Goal: Complete application form: Complete application form

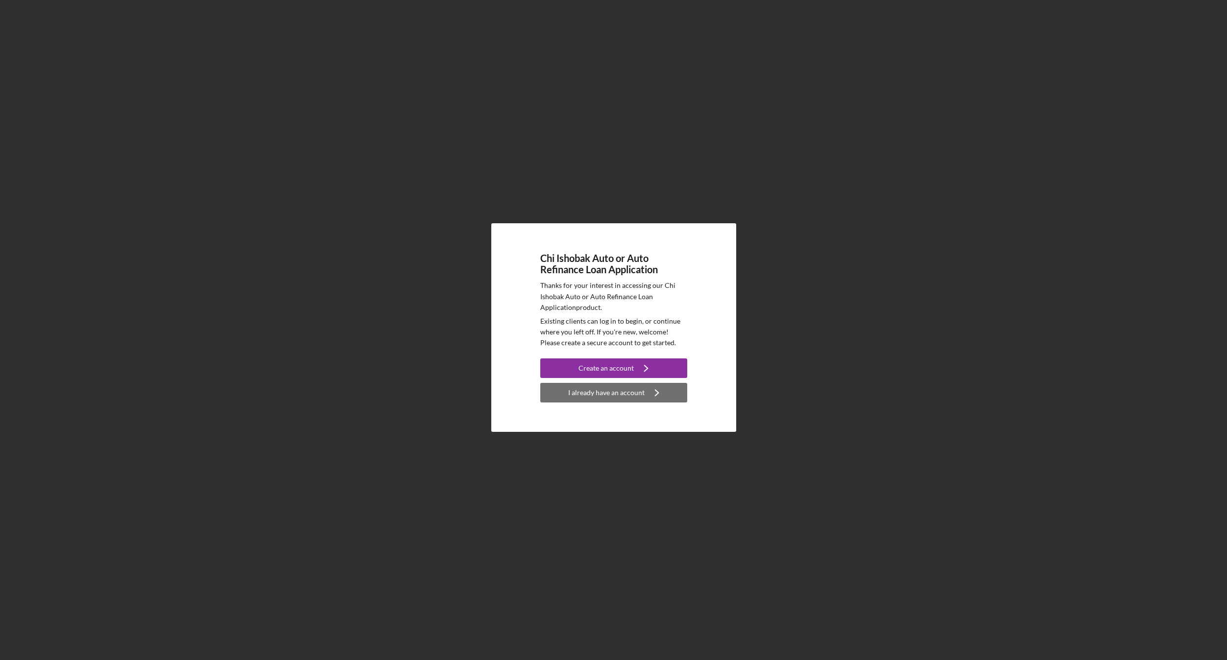
click at [621, 394] on div "I already have an account" at bounding box center [606, 393] width 76 height 20
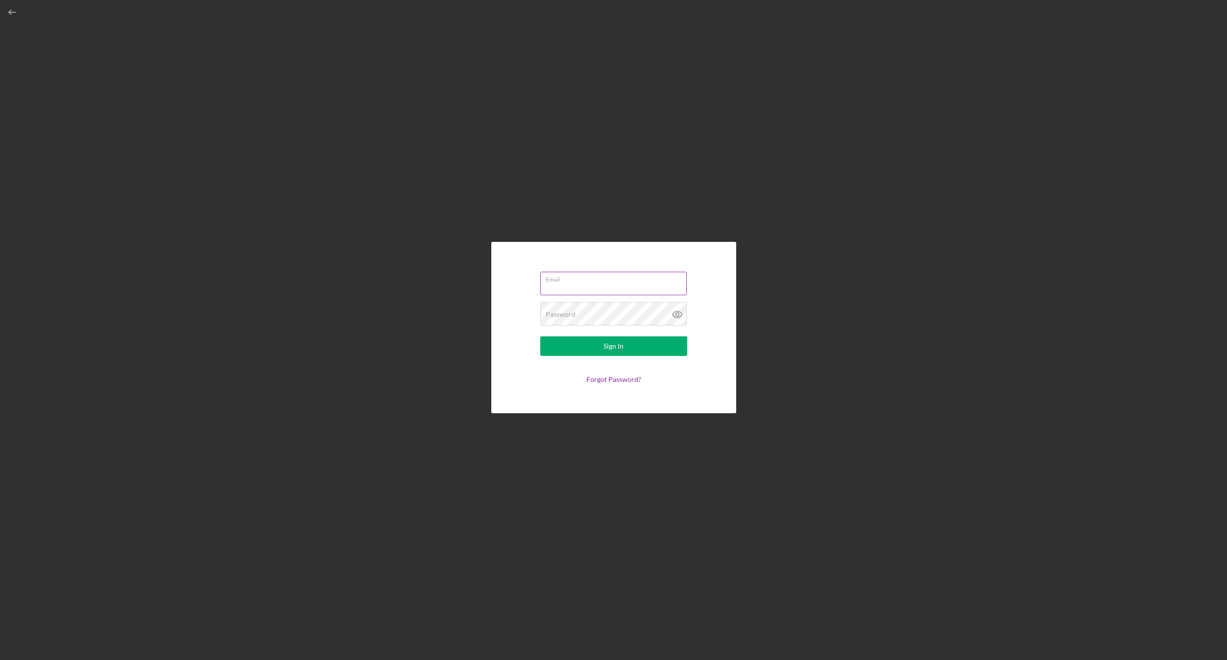
click at [587, 293] on input "Email" at bounding box center [613, 284] width 146 height 24
type input "[EMAIL_ADDRESS][DOMAIN_NAME]"
click at [502, 278] on div "Email [EMAIL_ADDRESS][DOMAIN_NAME] Password Required Sign In Forgot Password?" at bounding box center [613, 327] width 245 height 171
click at [515, 332] on div "Email [EMAIL_ADDRESS][DOMAIN_NAME] Password Required Sign In Forgot Password?" at bounding box center [613, 327] width 245 height 171
click at [13, 15] on icon "button" at bounding box center [12, 12] width 22 height 22
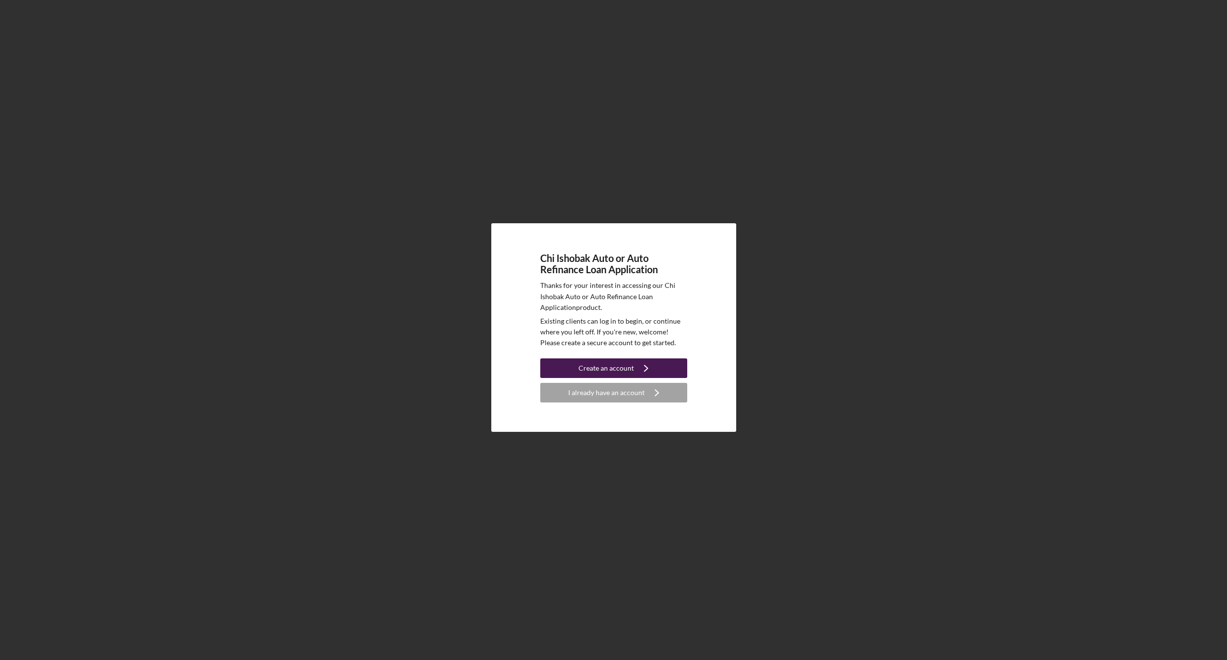
click at [599, 365] on div "Create an account" at bounding box center [605, 369] width 55 height 20
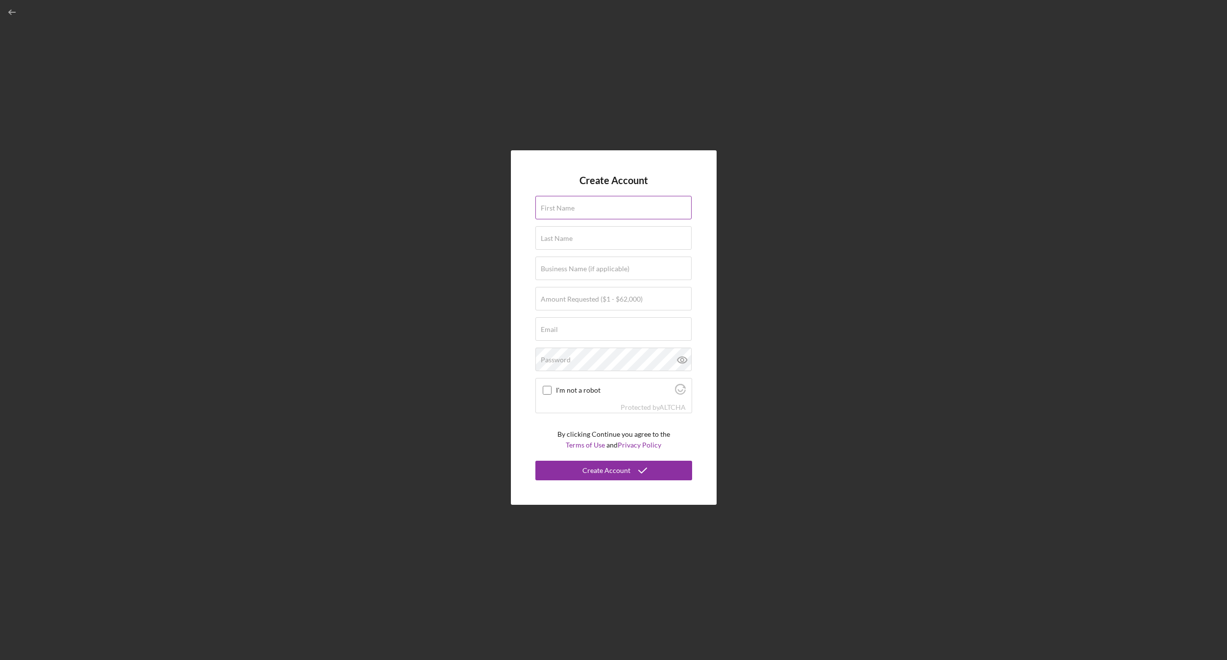
click at [577, 217] on input "First Name" at bounding box center [613, 208] width 156 height 24
type input "[GEOGRAPHIC_DATA]"
type input "Marunycz"
type input "[EMAIL_ADDRESS][DOMAIN_NAME]"
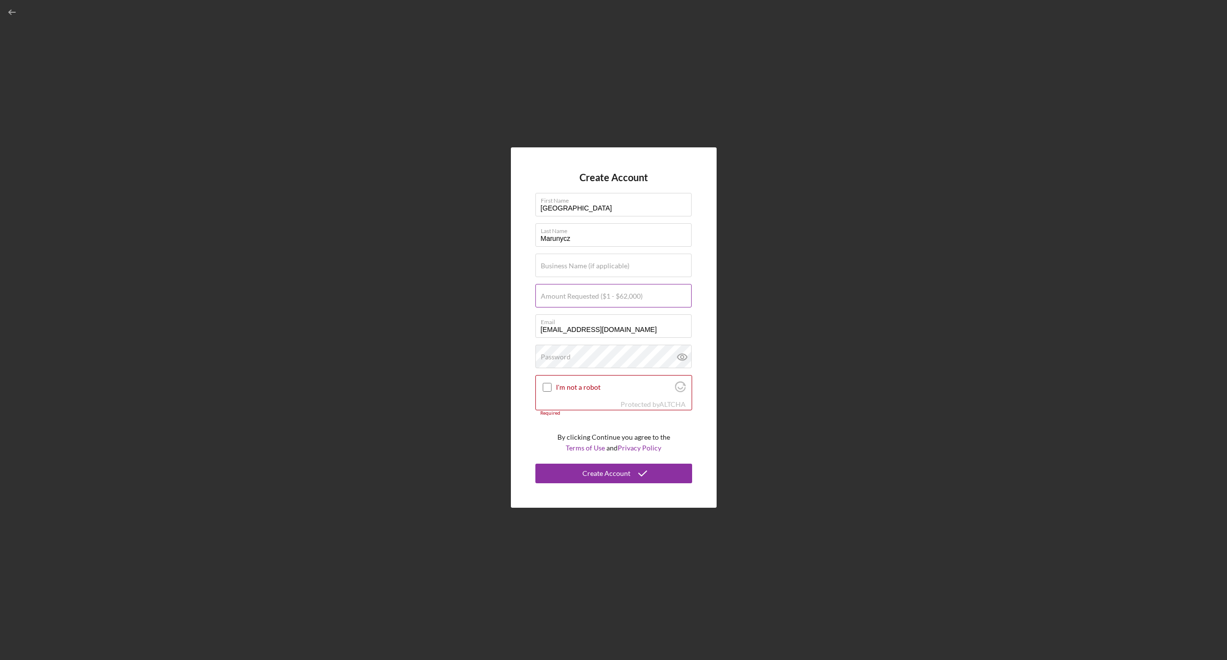
click at [643, 298] on div "Amount Requested ($1 - $62,000)" at bounding box center [613, 296] width 157 height 24
type input "$10,000"
click at [649, 354] on div "Password Icon/icon-validation-no At least 12 characters Icon/icon-validation-no…" at bounding box center [613, 357] width 157 height 24
click at [547, 388] on input "I'm not a robot" at bounding box center [547, 387] width 9 height 9
checkbox input "true"
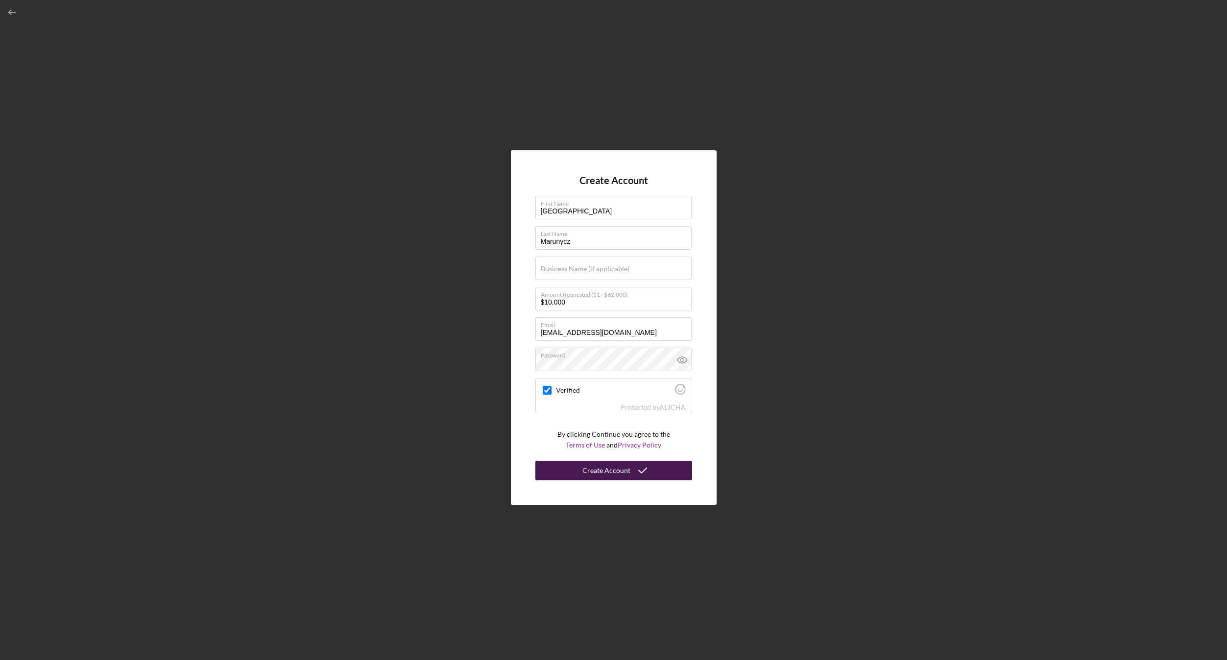
click at [658, 476] on button "Create Account" at bounding box center [613, 471] width 157 height 20
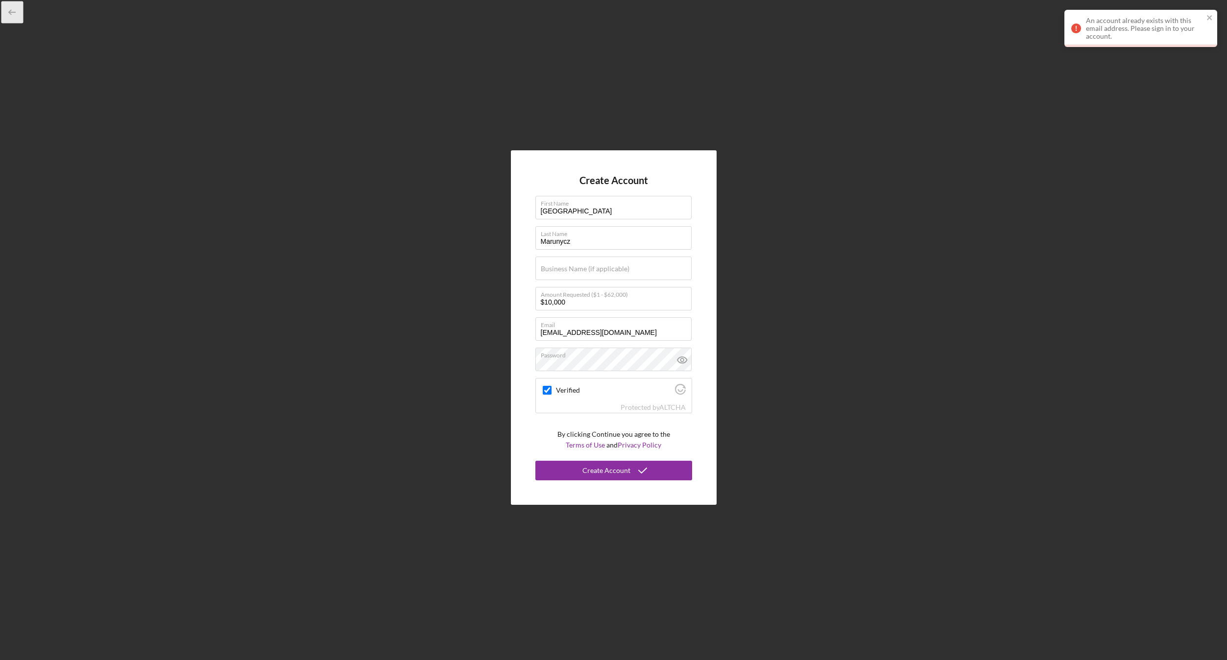
click at [15, 13] on icon "button" at bounding box center [12, 12] width 22 height 22
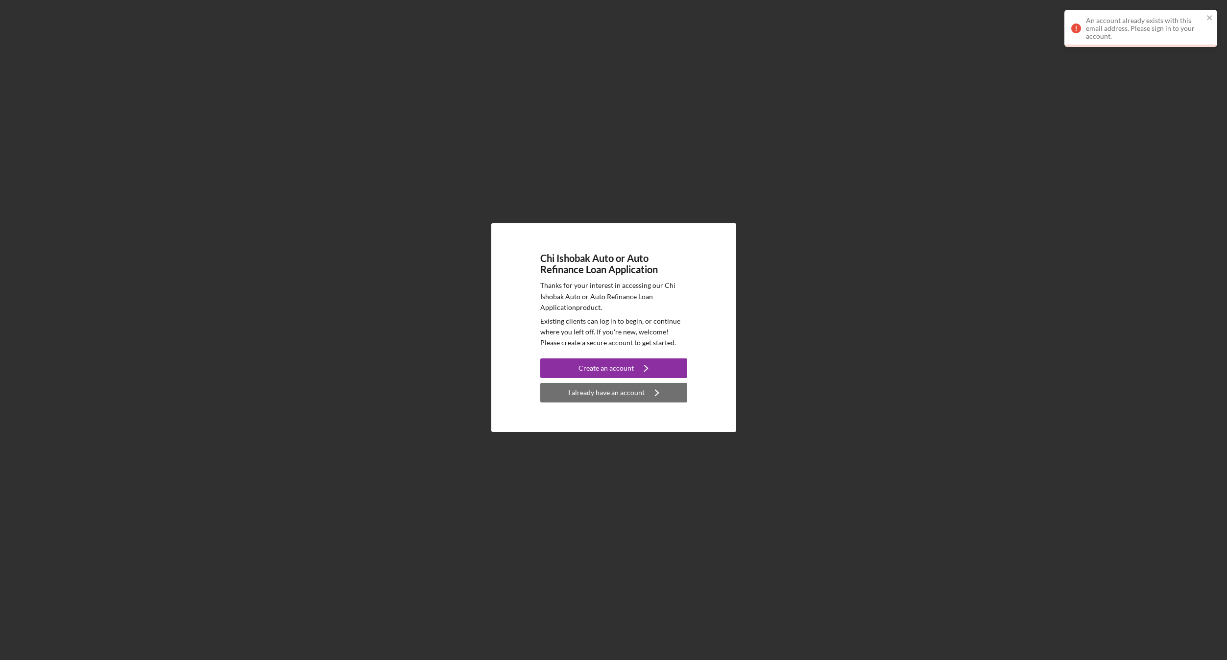
click at [608, 391] on div "I already have an account" at bounding box center [606, 393] width 76 height 20
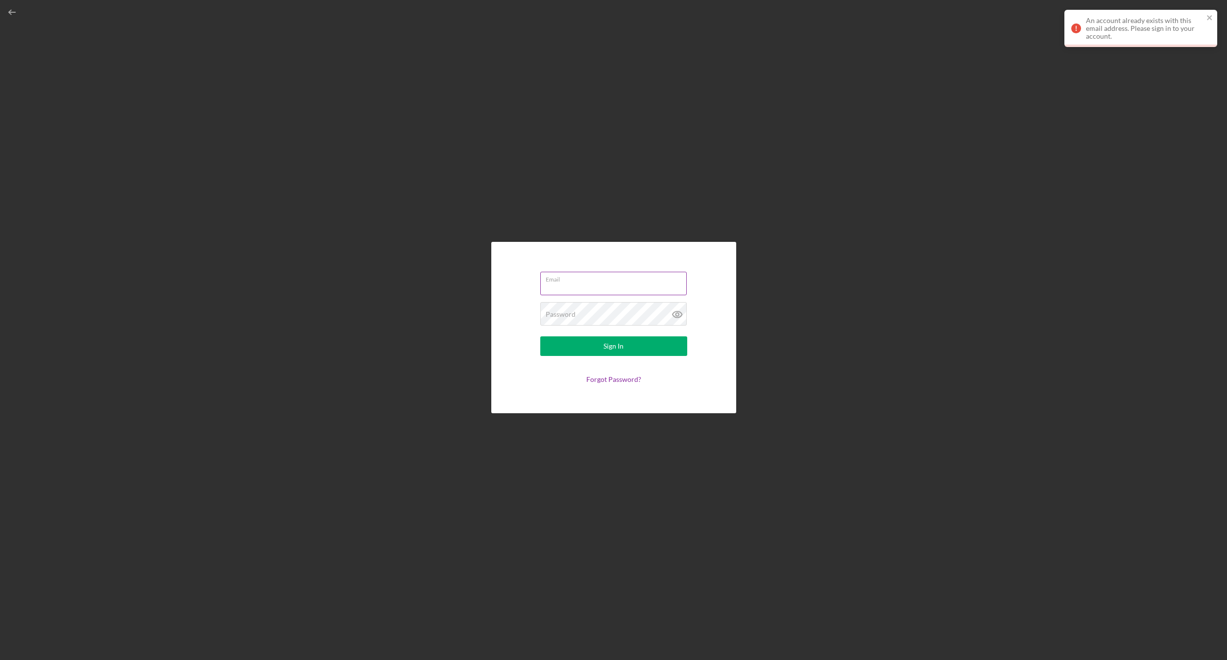
click at [591, 282] on div "Email" at bounding box center [613, 284] width 147 height 24
click at [591, 282] on input "Email" at bounding box center [613, 281] width 146 height 24
type input "[EMAIL_ADDRESS][DOMAIN_NAME]"
click at [540, 336] on button "Sign In" at bounding box center [613, 346] width 147 height 20
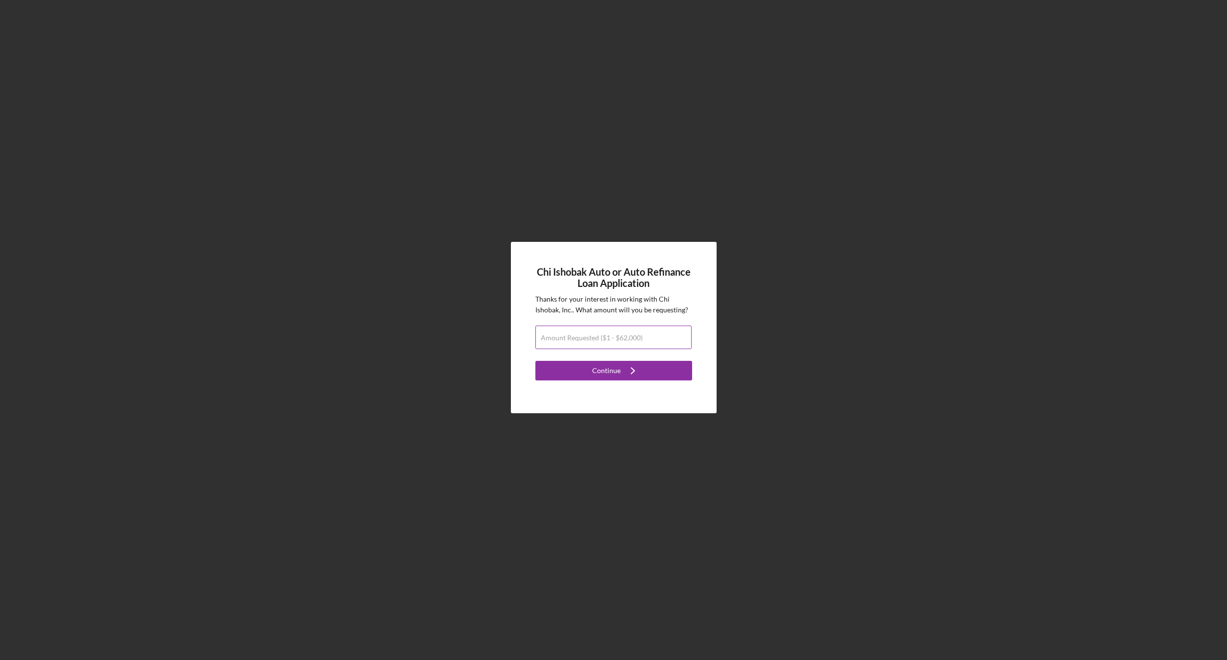
click at [627, 342] on input "Amount Requested ($1 - $62,000)" at bounding box center [613, 338] width 156 height 24
type input "$10,000"
click at [604, 371] on div "Continue" at bounding box center [606, 371] width 28 height 20
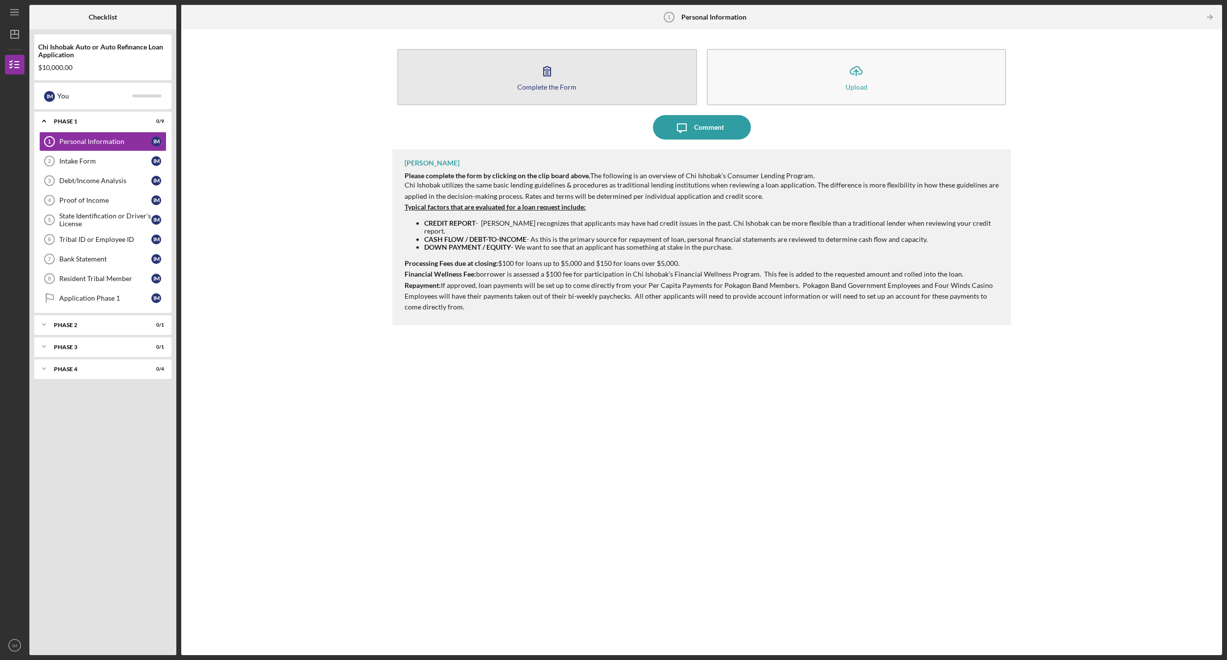
click at [557, 80] on icon "button" at bounding box center [547, 71] width 24 height 24
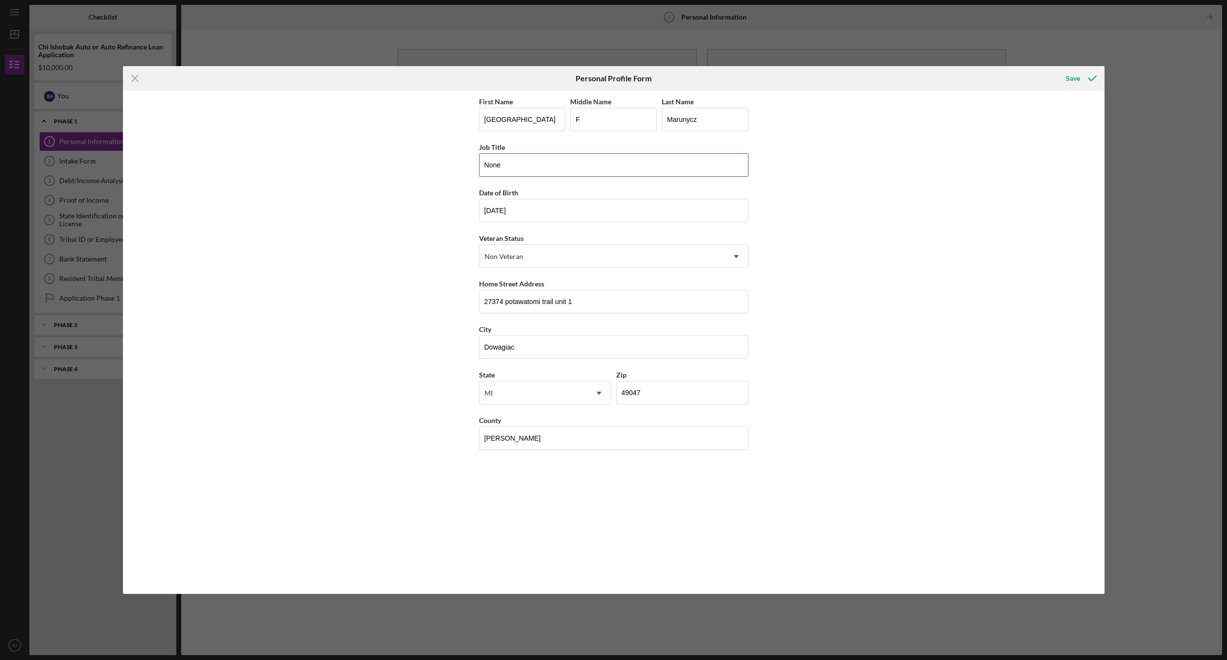
click at [544, 169] on input "None" at bounding box center [613, 165] width 269 height 24
type input "N"
type input "Full Time Mom"
drag, startPoint x: 589, startPoint y: 306, endPoint x: 452, endPoint y: 301, distance: 136.7
click at [454, 302] on div "First Name [GEOGRAPHIC_DATA] Middle Name F Last Name Marunycz Job Title [DEMOGR…" at bounding box center [613, 342] width 981 height 503
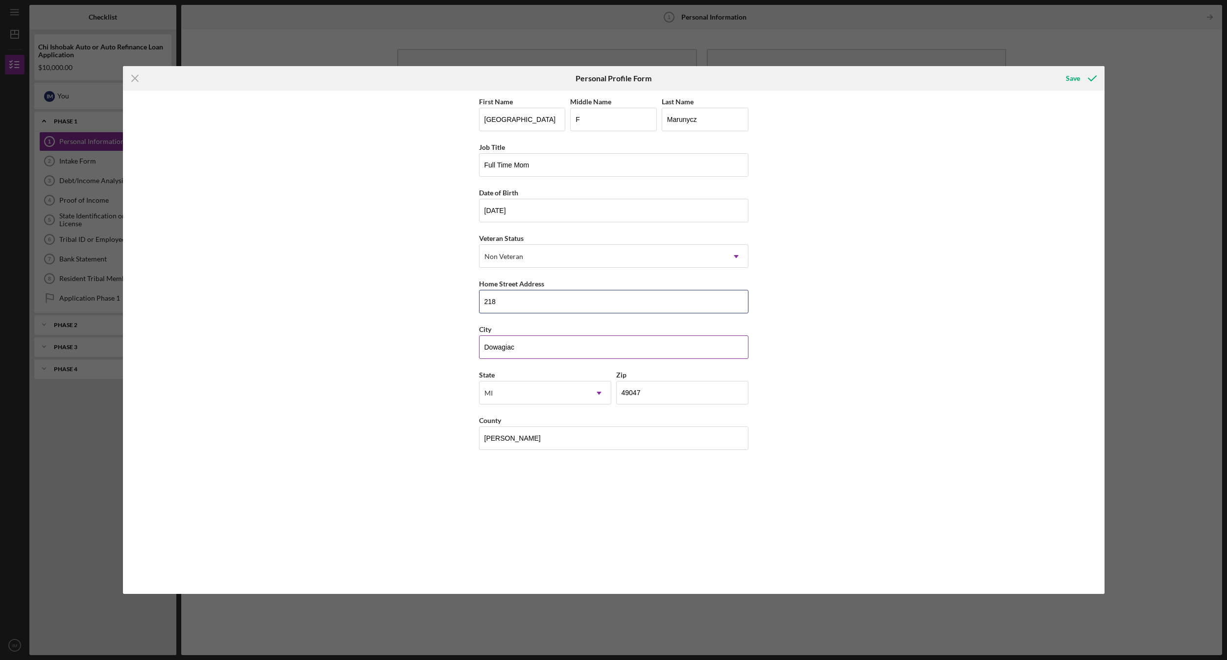
type input "[STREET_ADDRESS]"
click at [542, 350] on input "Dowagiac" at bounding box center [613, 347] width 269 height 24
click at [545, 351] on input "Dowagiac" at bounding box center [613, 347] width 269 height 24
click at [551, 354] on input "Dowagiac" at bounding box center [613, 347] width 269 height 24
type input "D"
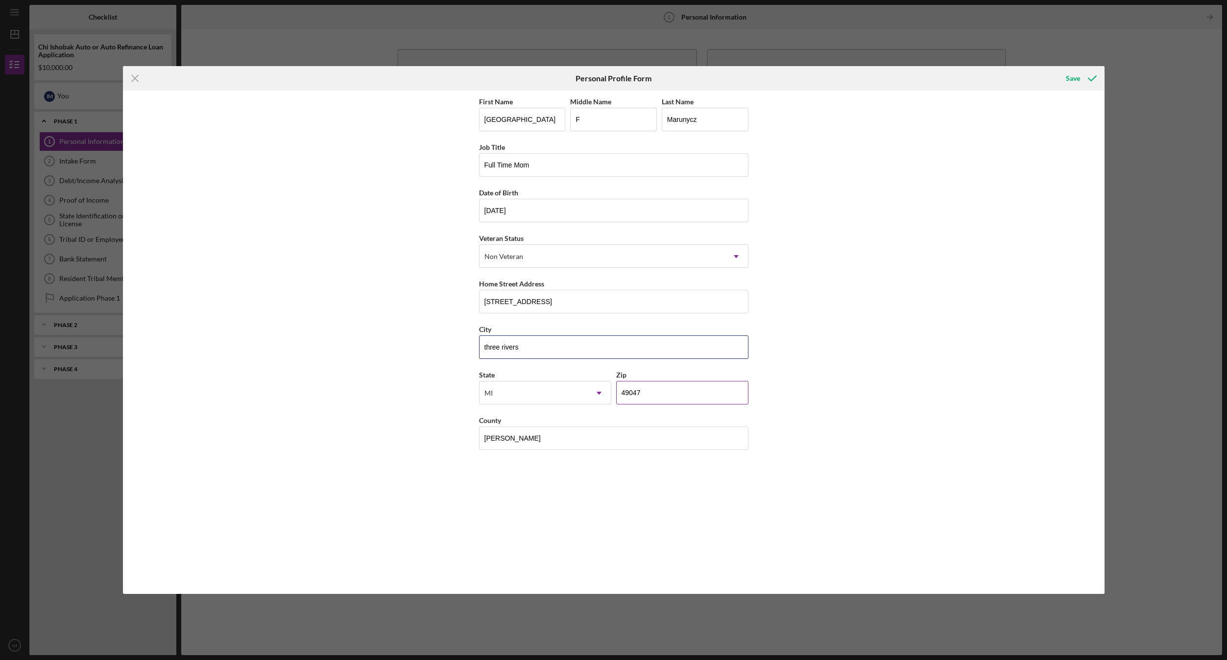
type input "three rivers"
click at [658, 391] on input "49047" at bounding box center [682, 393] width 132 height 24
type input "4####"
type input "49093"
drag, startPoint x: 508, startPoint y: 511, endPoint x: 516, endPoint y: 465, distance: 46.8
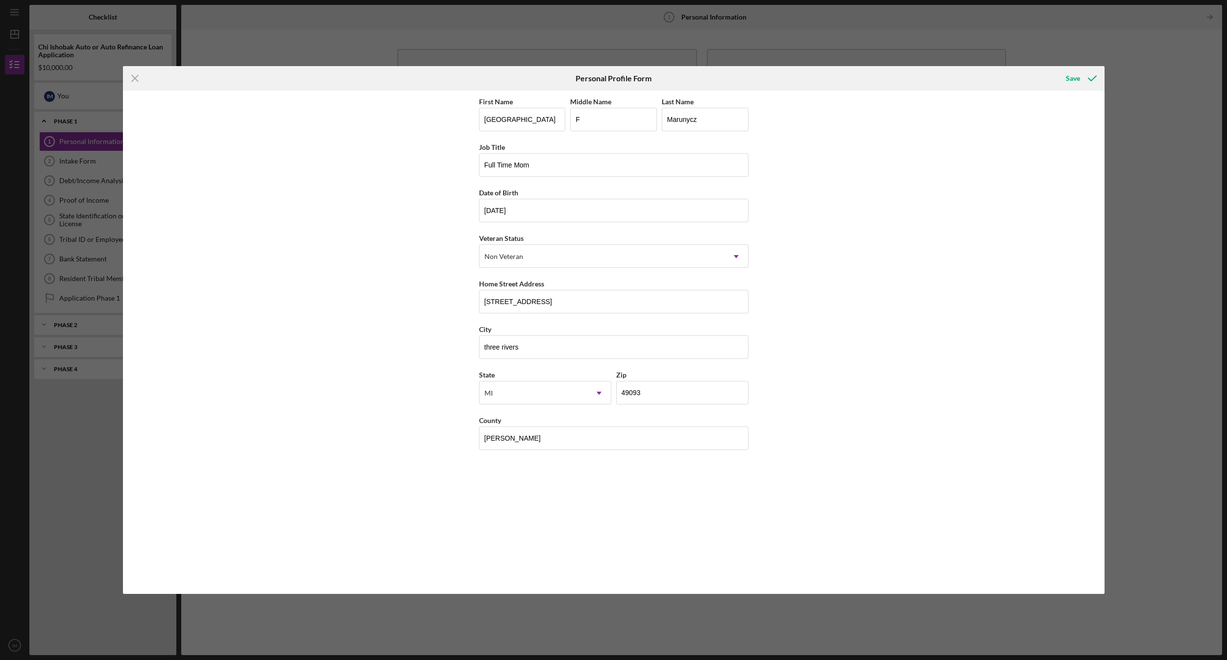
click at [508, 510] on div "First Name [GEOGRAPHIC_DATA] Middle Name F Last Name Marunycz Job Title [DEMOGR…" at bounding box center [613, 343] width 269 height 494
click at [521, 443] on input "[PERSON_NAME]" at bounding box center [613, 439] width 269 height 24
type input "C"
type input "St [PERSON_NAME]"
click at [1066, 77] on div "Save" at bounding box center [1073, 79] width 14 height 20
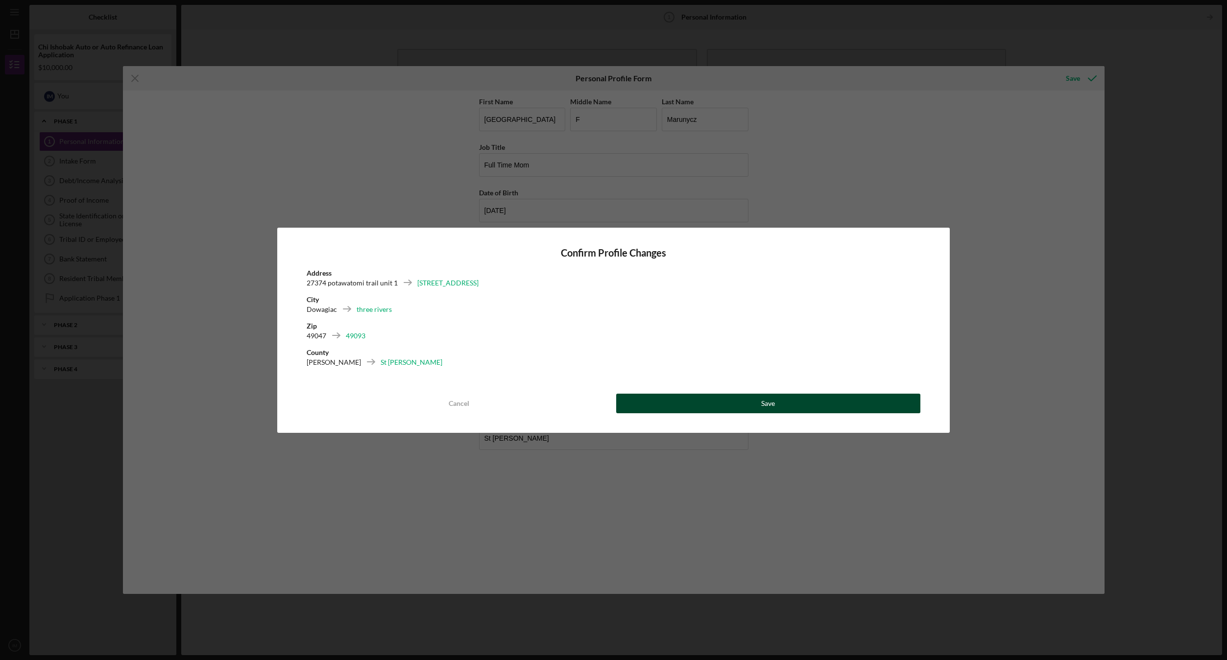
click at [779, 405] on button "Save" at bounding box center [768, 404] width 304 height 20
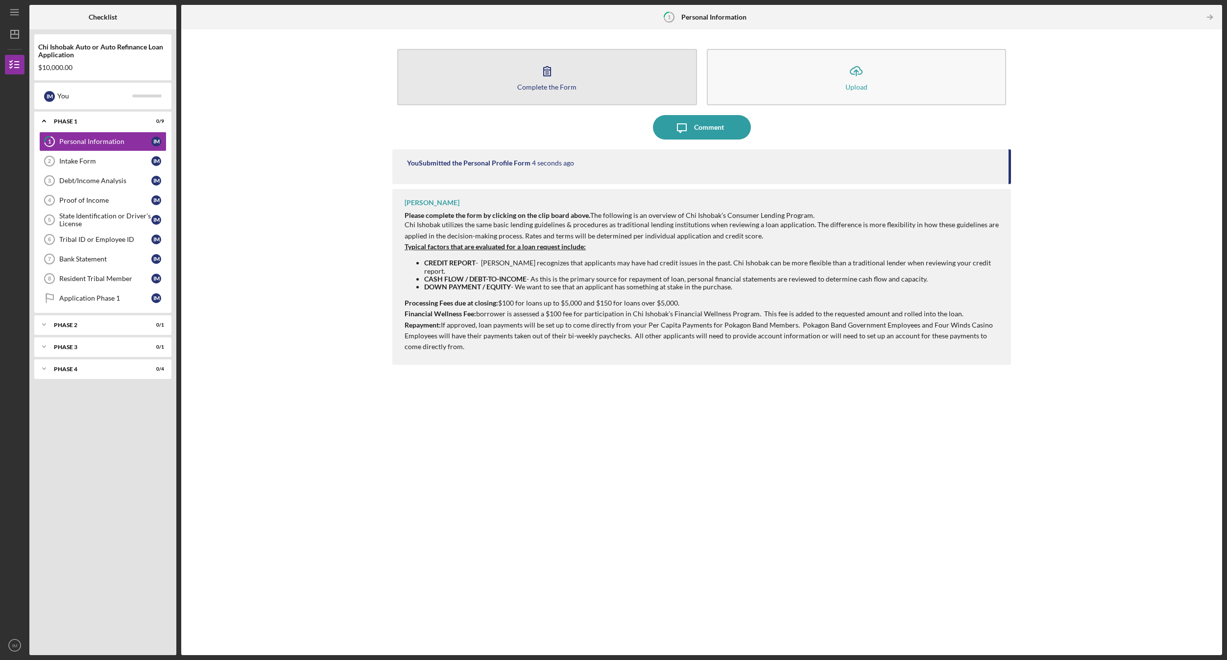
click at [559, 85] on div "Complete the Form" at bounding box center [546, 86] width 59 height 7
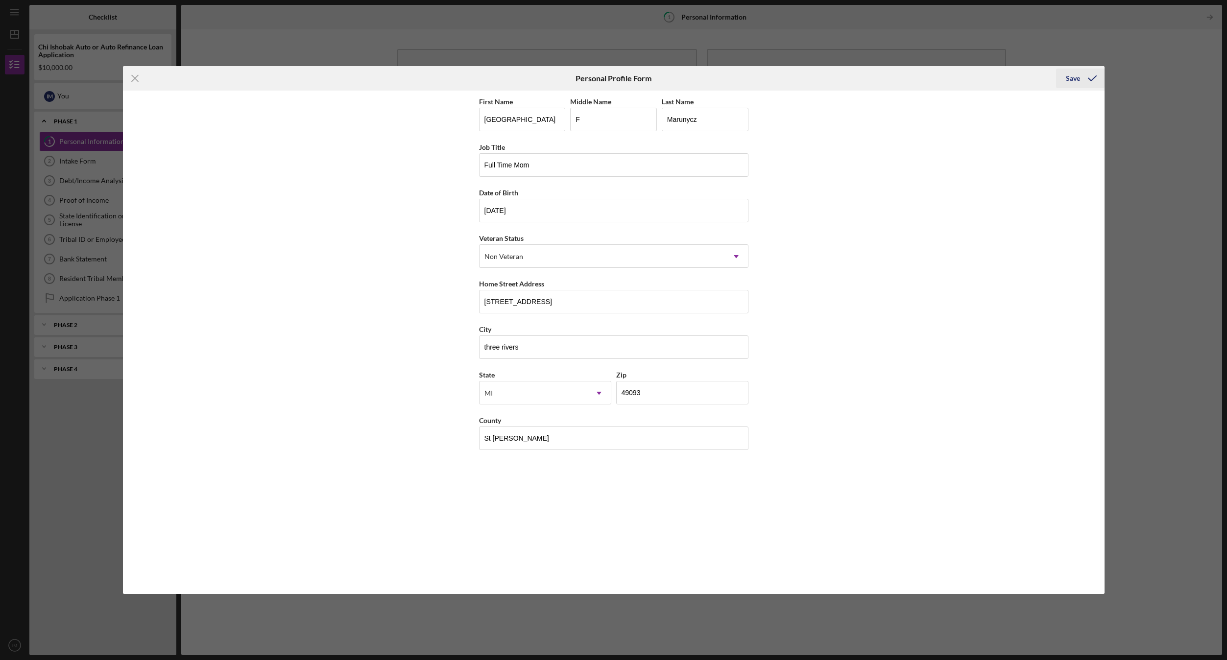
click at [1070, 80] on div "Save" at bounding box center [1073, 79] width 14 height 20
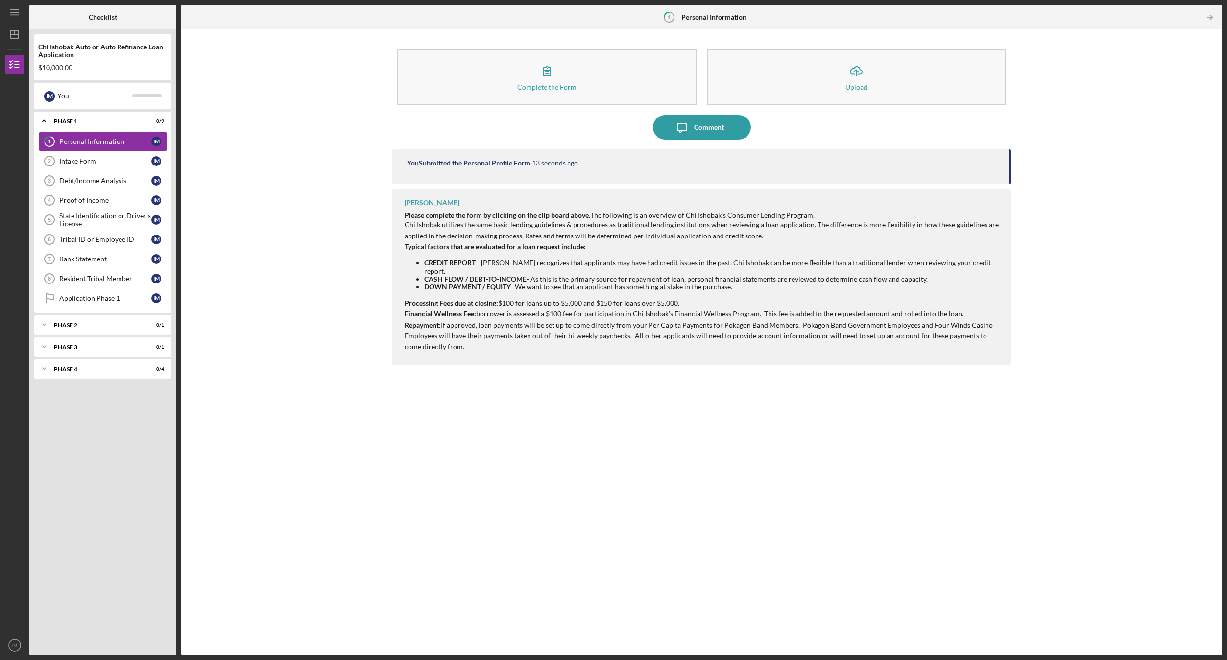
click at [119, 139] on div "Personal Information" at bounding box center [105, 142] width 92 height 8
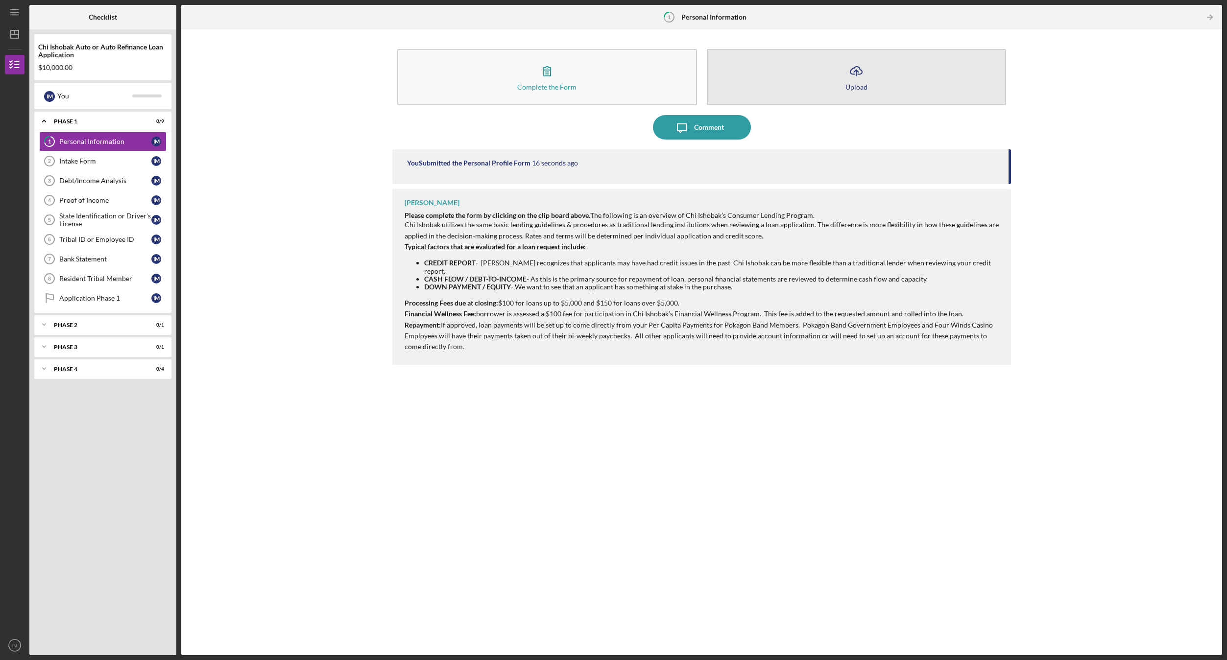
click at [854, 83] on div "Upload" at bounding box center [856, 86] width 22 height 7
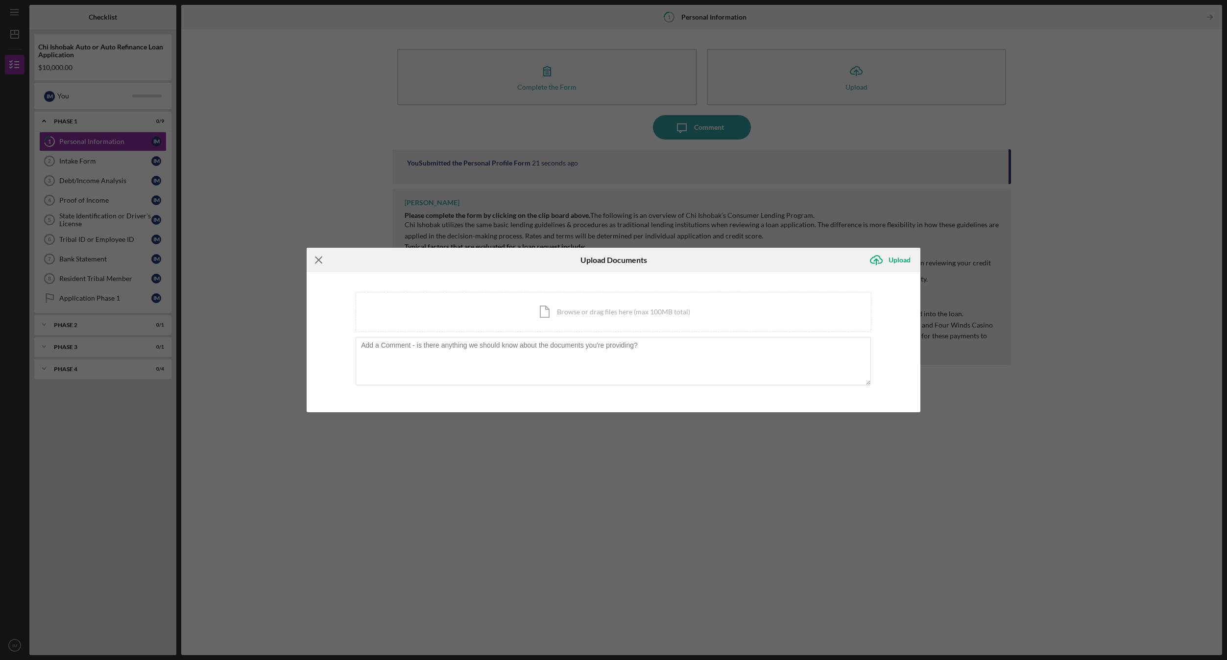
click at [316, 258] on line at bounding box center [318, 260] width 6 height 6
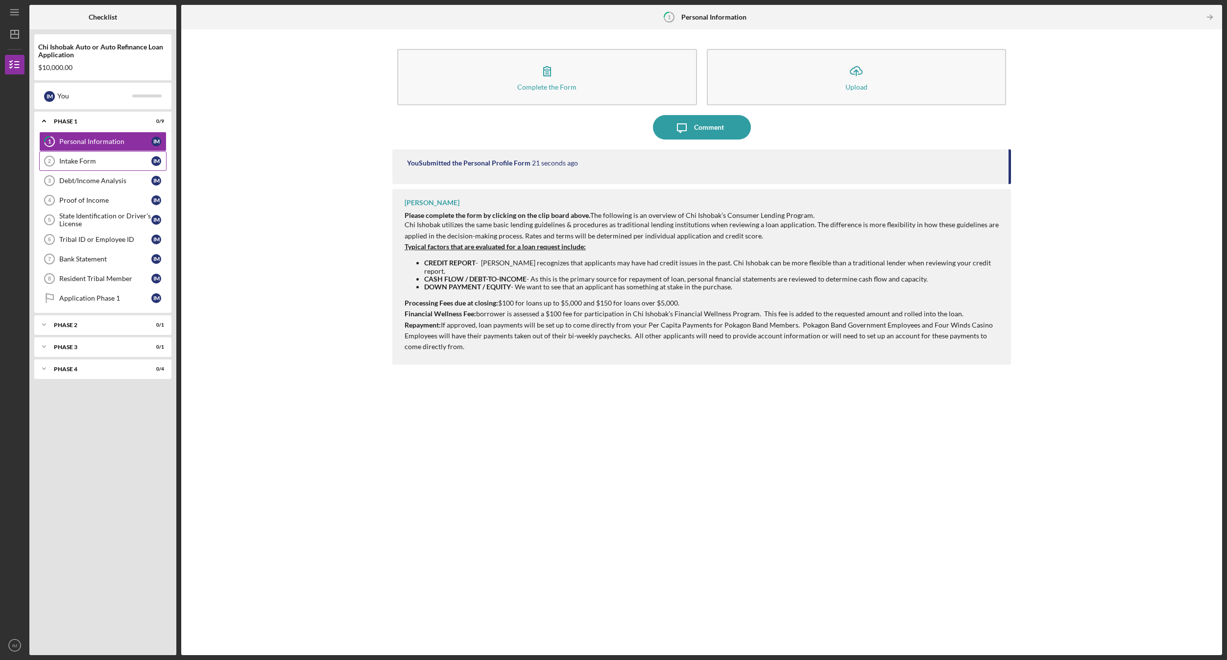
click at [108, 165] on div "Intake Form" at bounding box center [105, 161] width 92 height 8
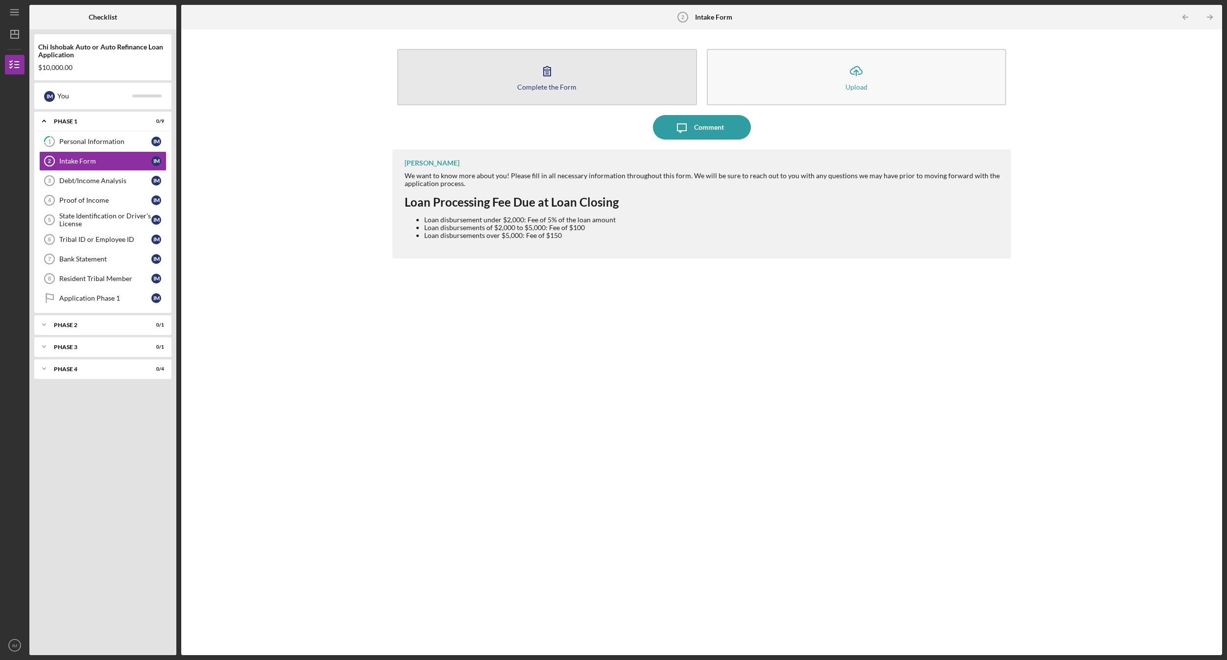
click at [560, 82] on button "Complete the Form Form" at bounding box center [547, 77] width 300 height 56
click at [561, 83] on div "Complete the Form" at bounding box center [546, 86] width 59 height 7
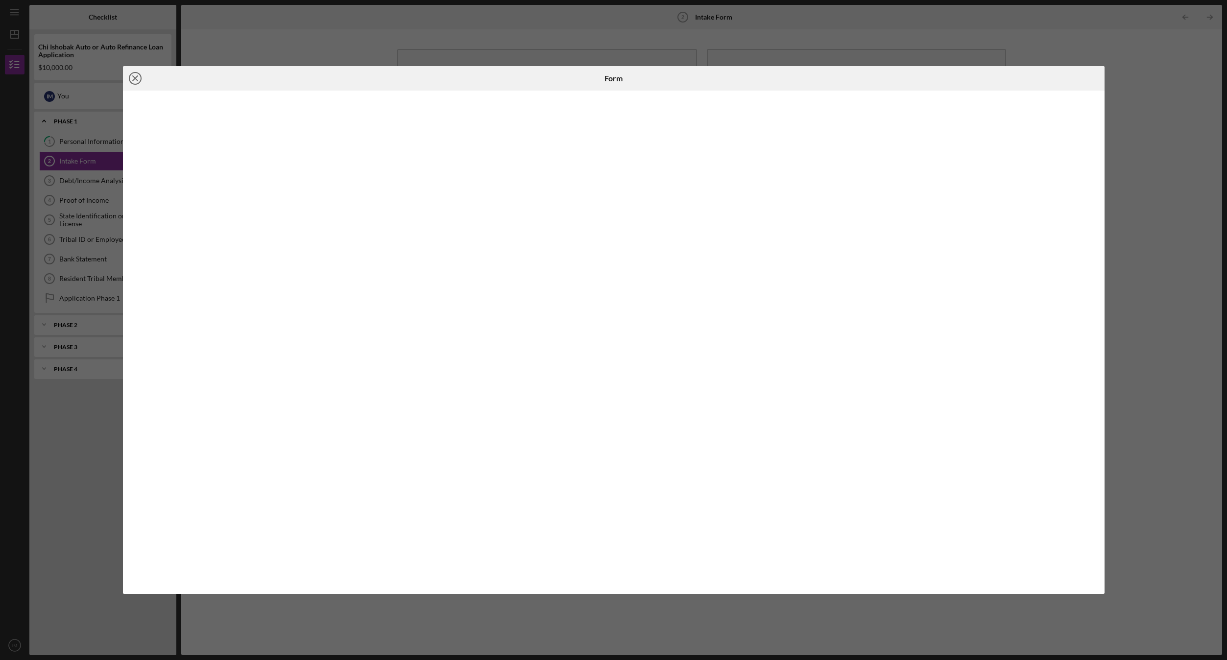
click at [138, 78] on icon "Icon/Close" at bounding box center [135, 78] width 24 height 24
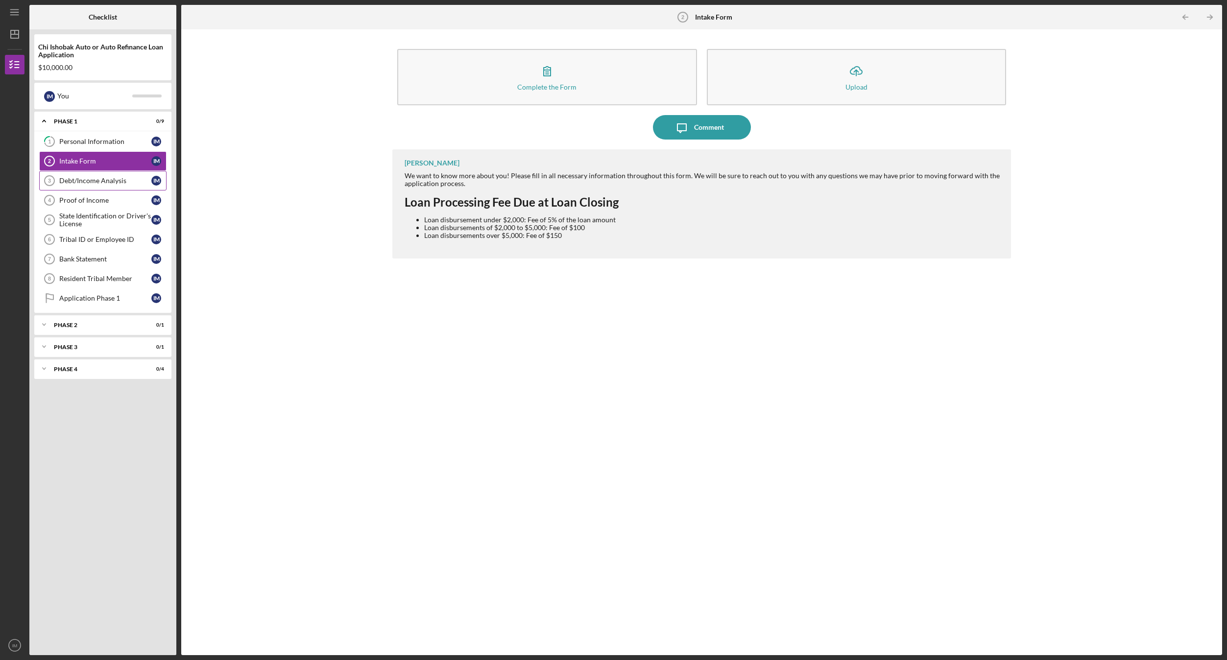
click at [115, 184] on div "Debt/Income Analysis" at bounding box center [105, 181] width 92 height 8
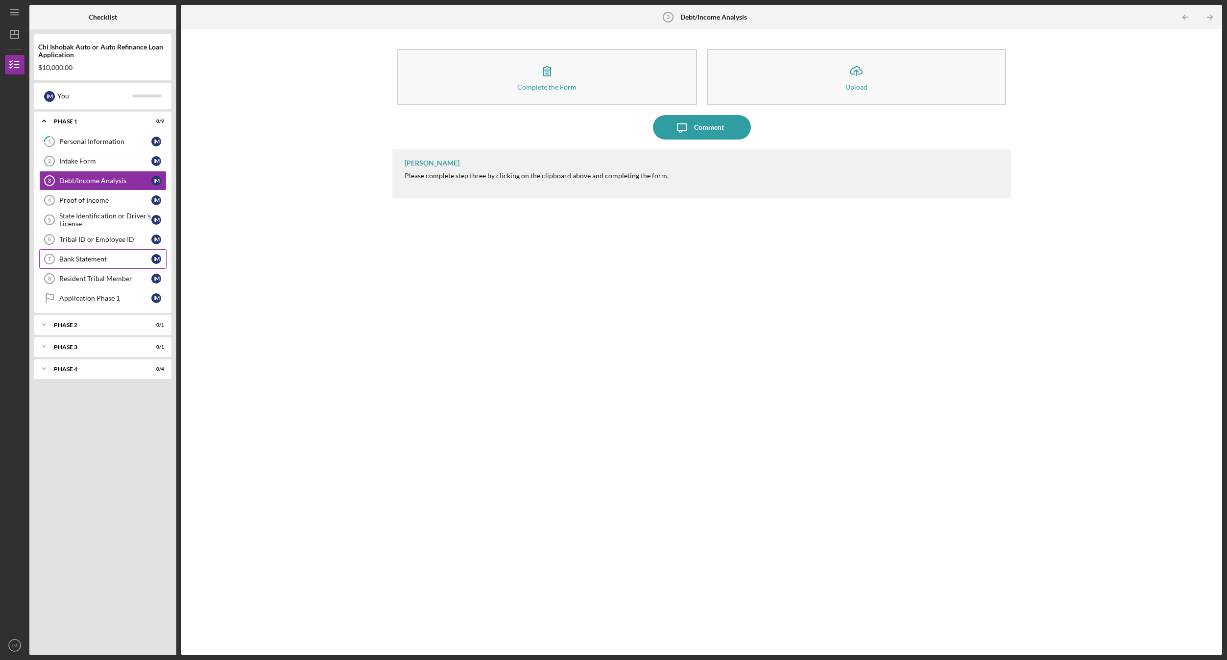
click at [132, 257] on div "Bank Statement" at bounding box center [105, 259] width 92 height 8
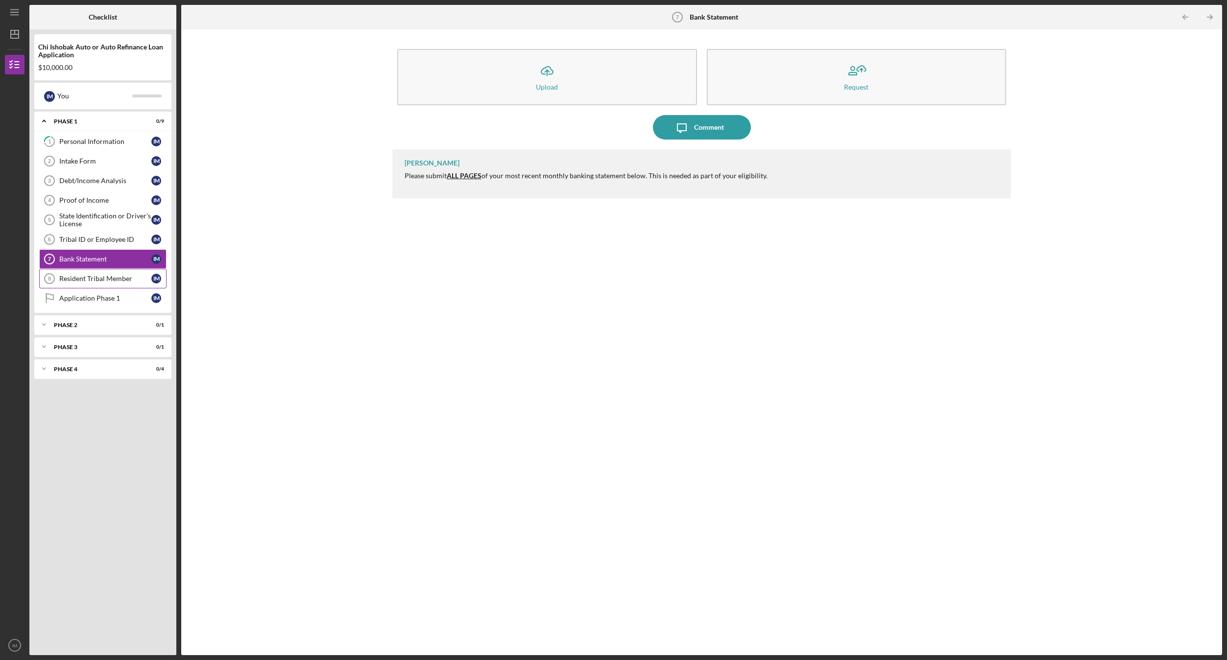
click at [128, 277] on div "Resident Tribal Member" at bounding box center [105, 279] width 92 height 8
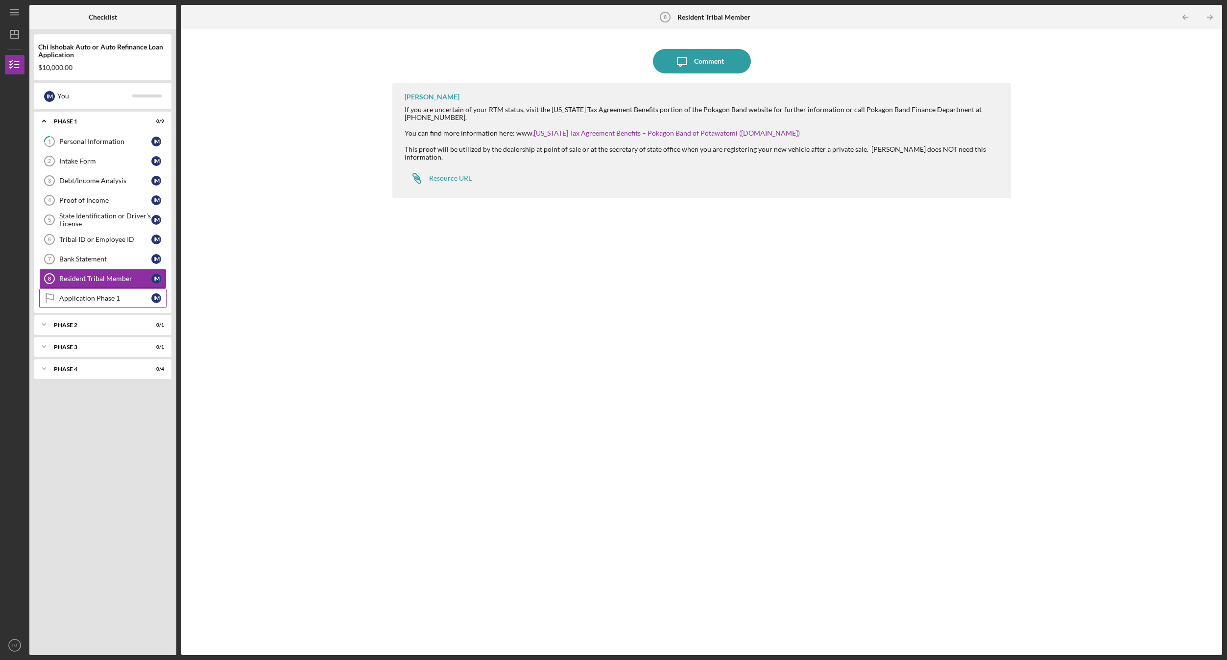
click at [92, 300] on div "Application Phase 1" at bounding box center [105, 298] width 92 height 8
